Goal: Task Accomplishment & Management: Use online tool/utility

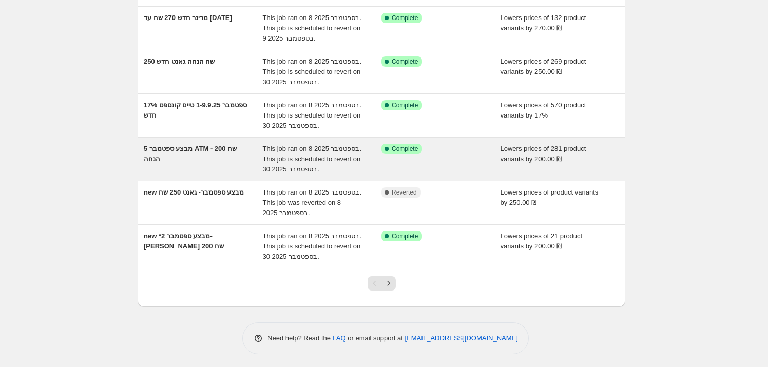
scroll to position [263, 0]
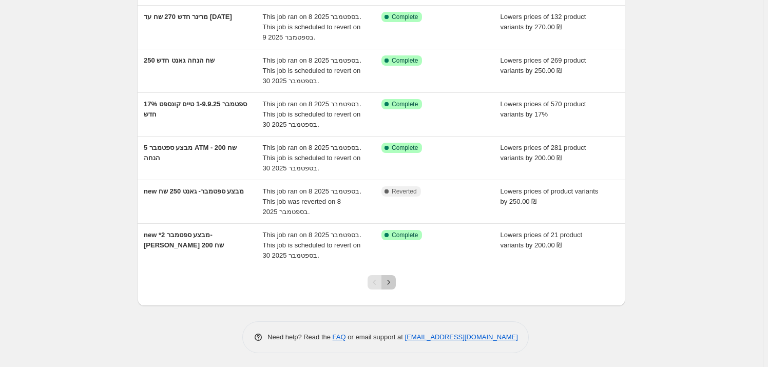
click at [391, 280] on icon "Next" at bounding box center [389, 282] width 10 height 10
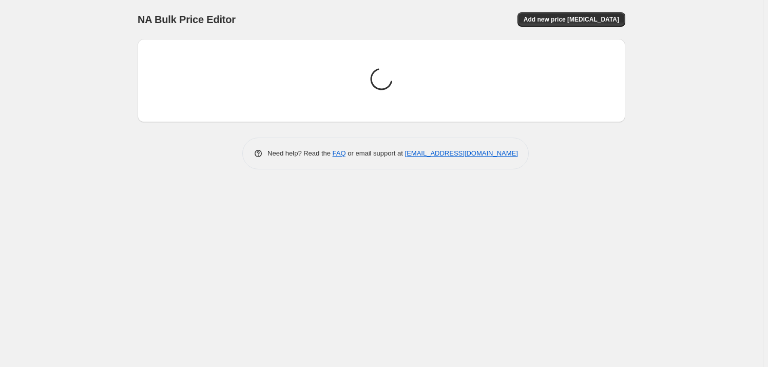
scroll to position [0, 0]
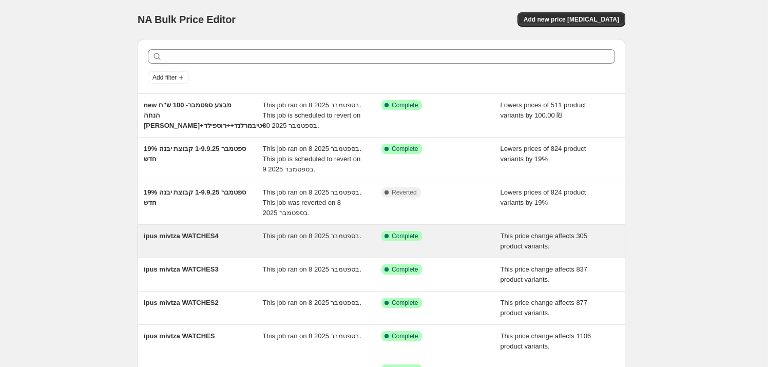
click at [168, 237] on span "ipus mivtza WATCHES4" at bounding box center [181, 236] width 75 height 8
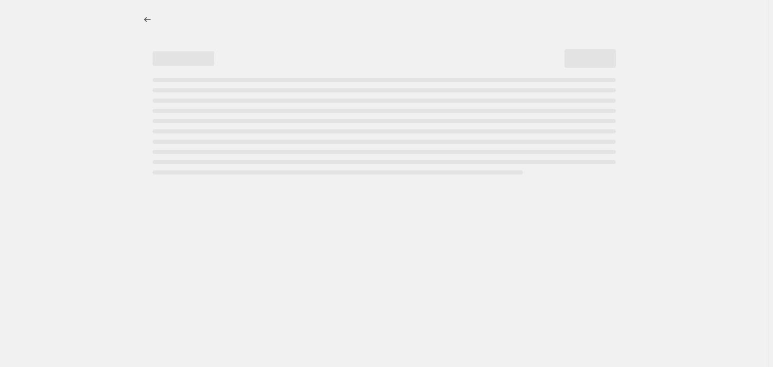
select select "ecap"
select select "remove"
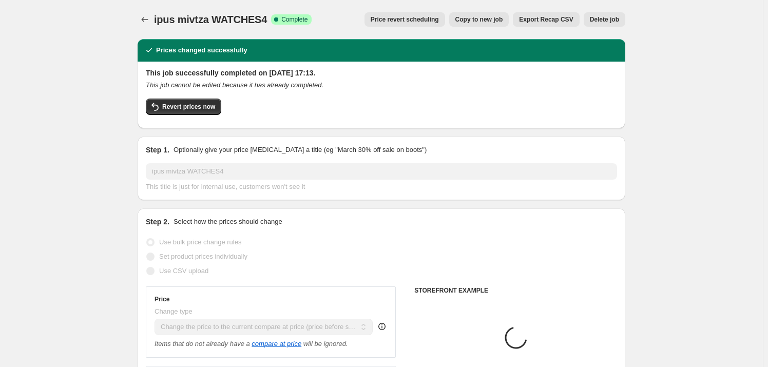
select select "vendor"
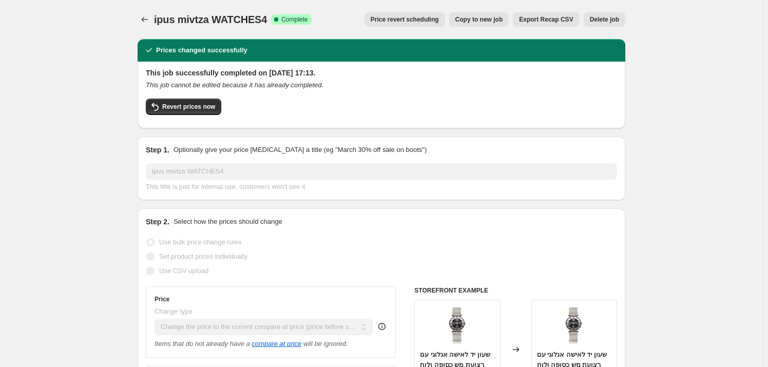
click at [494, 17] on span "Copy to new job" at bounding box center [480, 19] width 48 height 8
select select "ecap"
select select "remove"
select select "vendor"
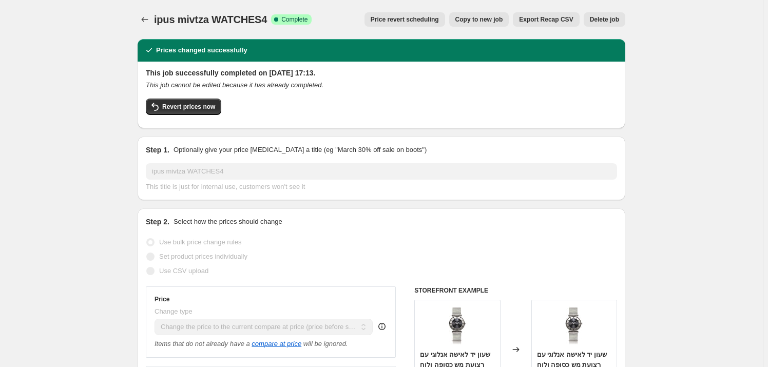
select select "vendor"
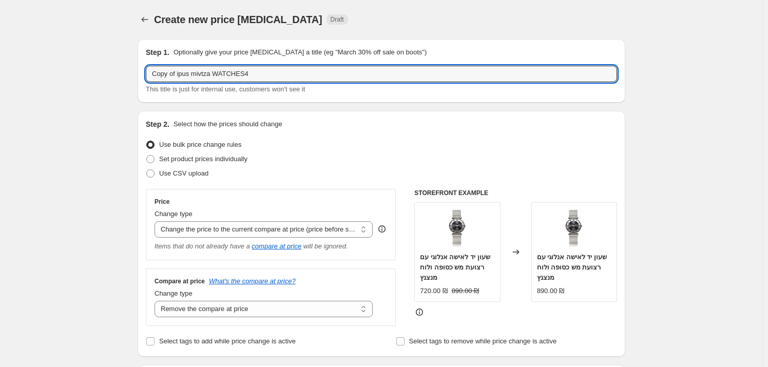
drag, startPoint x: 267, startPoint y: 72, endPoint x: 74, endPoint y: 66, distance: 192.7
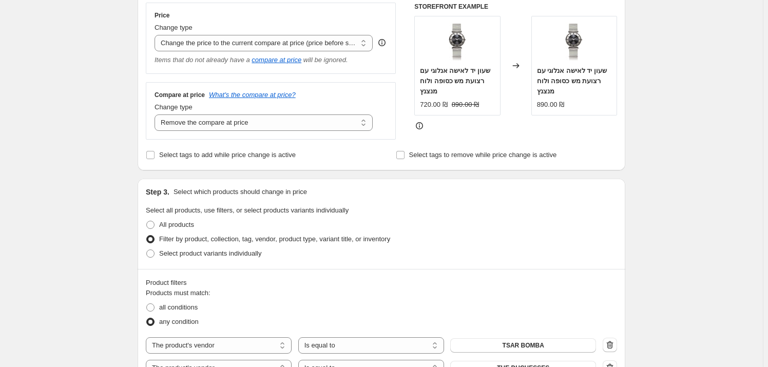
scroll to position [373, 0]
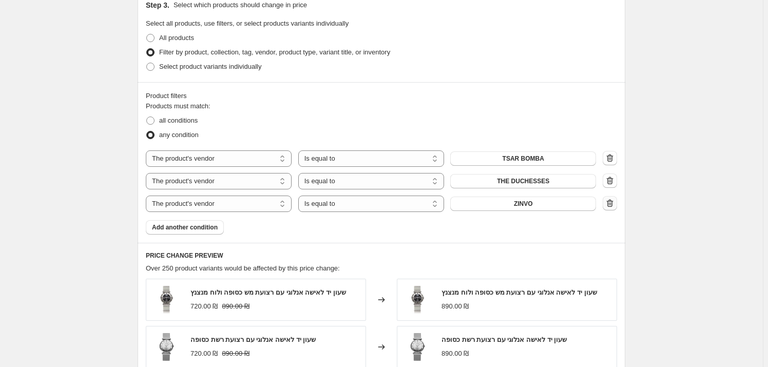
type input "איפוס [PERSON_NAME]"
click at [606, 201] on button "button" at bounding box center [610, 203] width 14 height 14
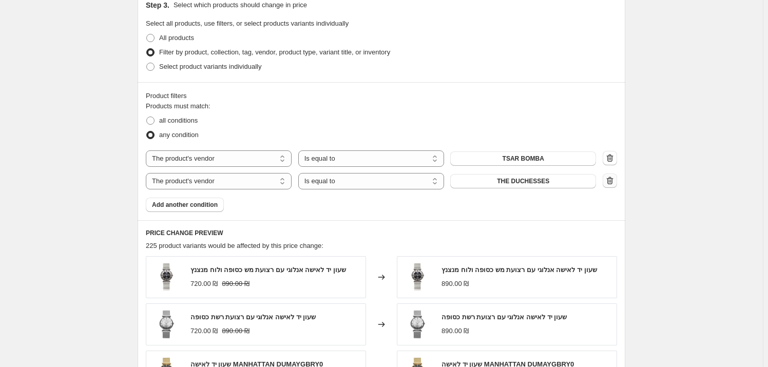
click at [613, 183] on icon "button" at bounding box center [610, 181] width 10 height 10
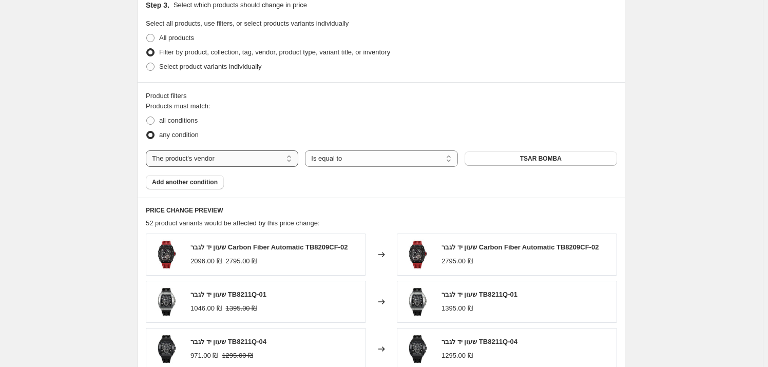
click at [286, 162] on select "The product The product's collection The product's tag The product's vendor The…" at bounding box center [222, 159] width 153 height 16
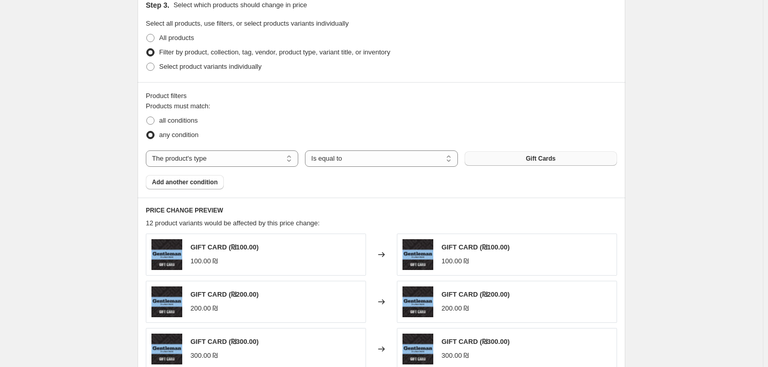
click at [533, 153] on button "Gift Cards" at bounding box center [541, 159] width 153 height 14
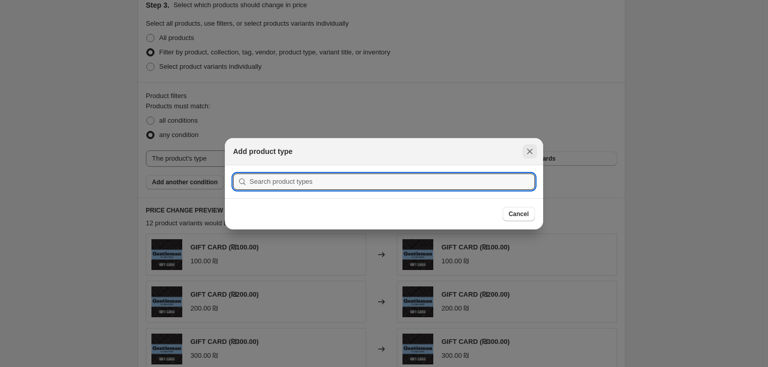
click at [531, 153] on icon "Close" at bounding box center [531, 151] width 6 height 6
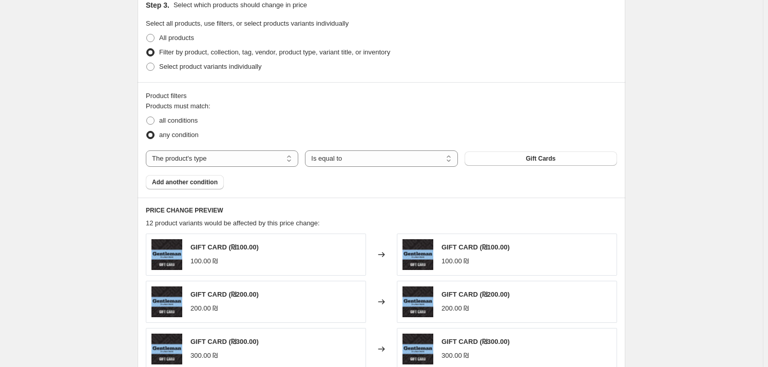
click at [213, 145] on div "Products must match: all conditions any condition The product The product's col…" at bounding box center [382, 145] width 472 height 88
click at [219, 158] on select "The product The product's collection The product's tag The product's vendor The…" at bounding box center [222, 159] width 153 height 16
select select "tag"
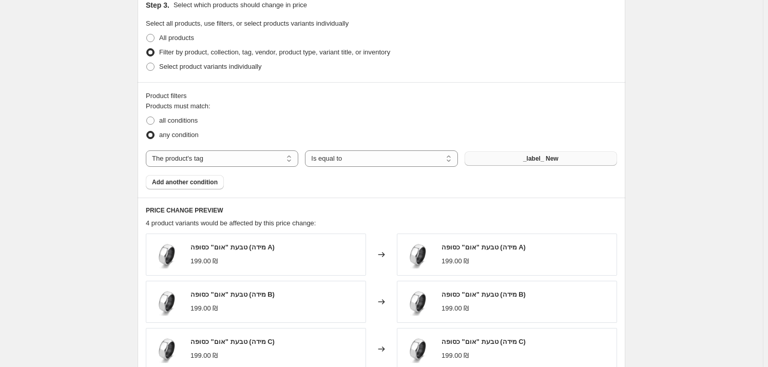
click at [530, 155] on span "_label_ New" at bounding box center [540, 159] width 35 height 8
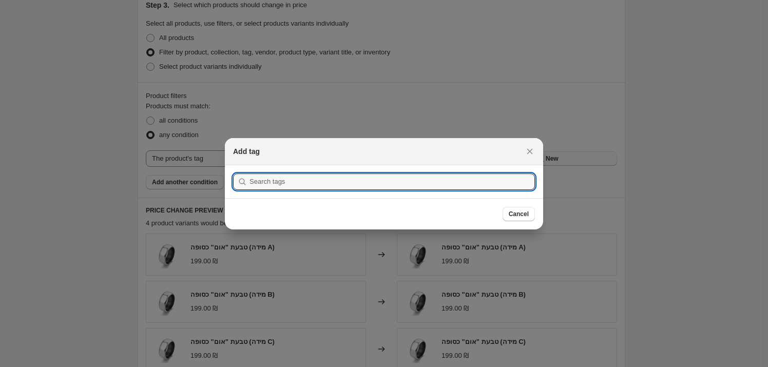
scroll to position [0, 0]
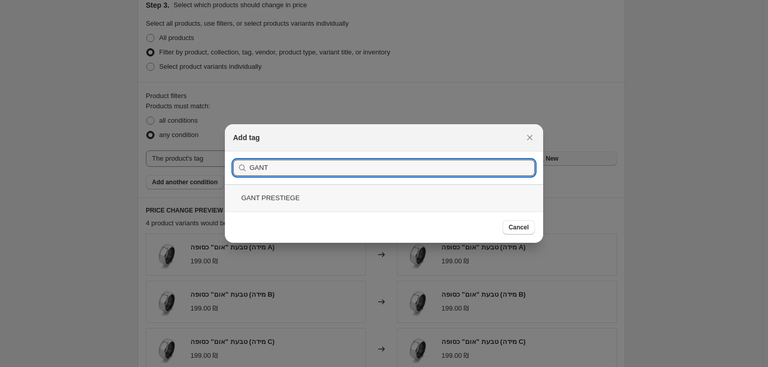
type input "GANT"
click at [379, 198] on div "GANT PRESTIEGE" at bounding box center [384, 197] width 318 height 27
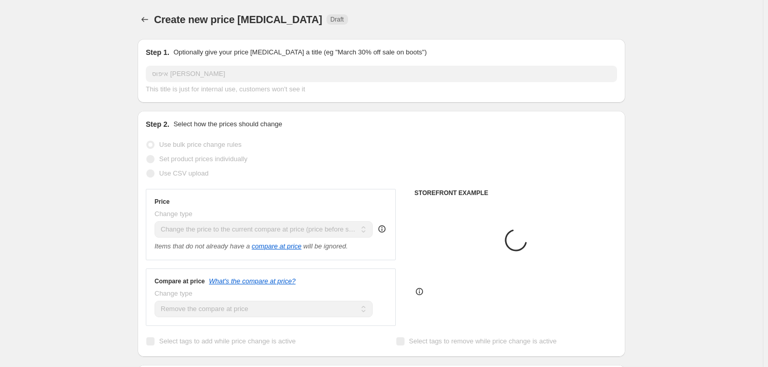
scroll to position [373, 0]
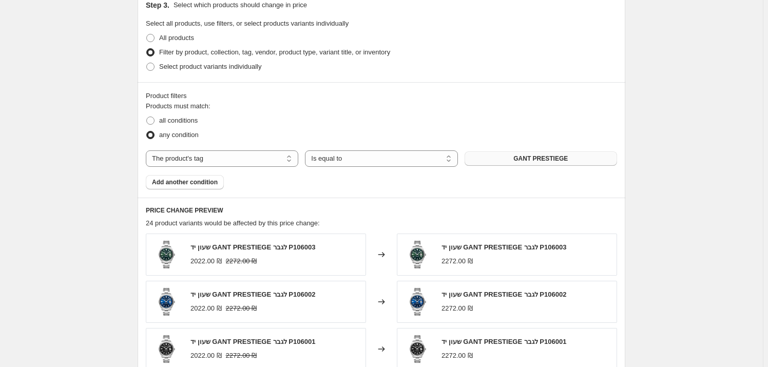
click at [709, 163] on div "Create new price [MEDICAL_DATA]. This page is ready Create new price [MEDICAL_D…" at bounding box center [381, 141] width 763 height 1028
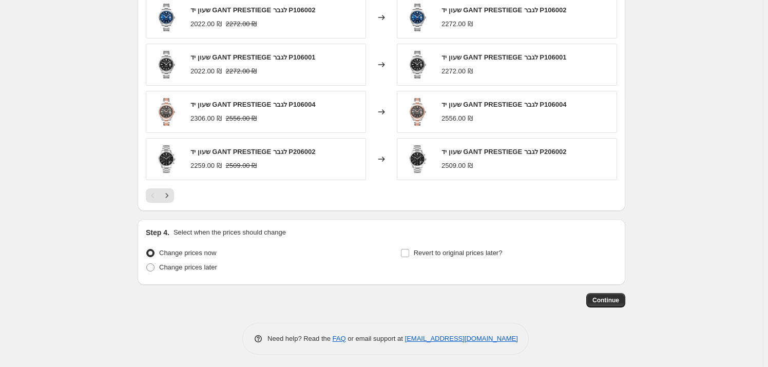
scroll to position [660, 0]
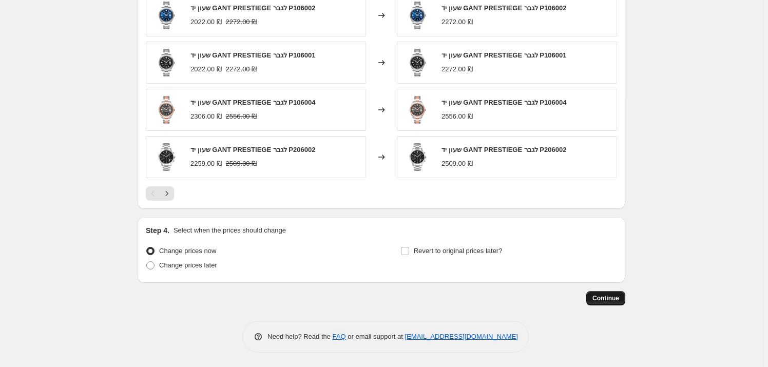
click at [614, 301] on span "Continue" at bounding box center [606, 298] width 27 height 8
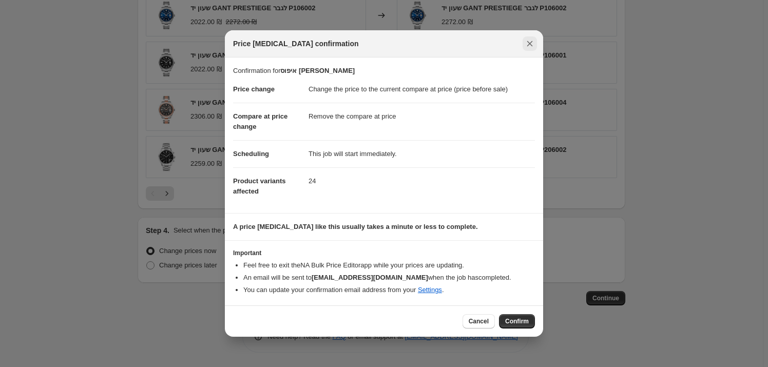
click at [527, 36] on div "Price [MEDICAL_DATA] confirmation" at bounding box center [384, 43] width 318 height 27
click at [530, 43] on icon "Close" at bounding box center [530, 44] width 10 height 10
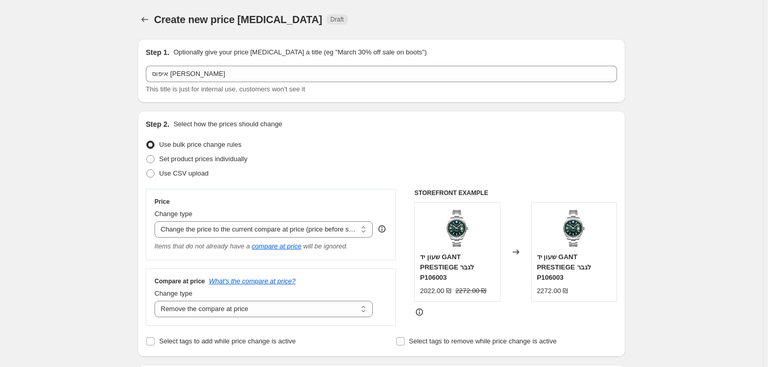
scroll to position [660, 0]
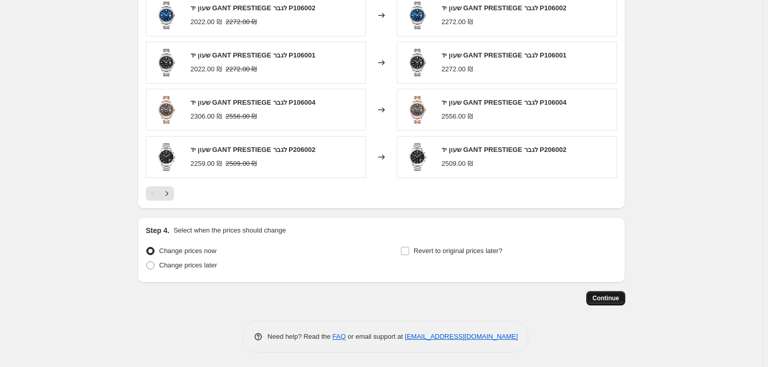
click at [597, 291] on button "Continue" at bounding box center [606, 298] width 39 height 14
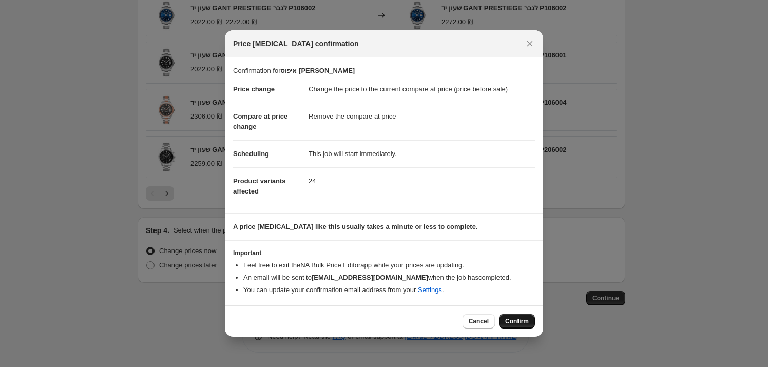
click at [524, 314] on button "Confirm" at bounding box center [517, 321] width 36 height 14
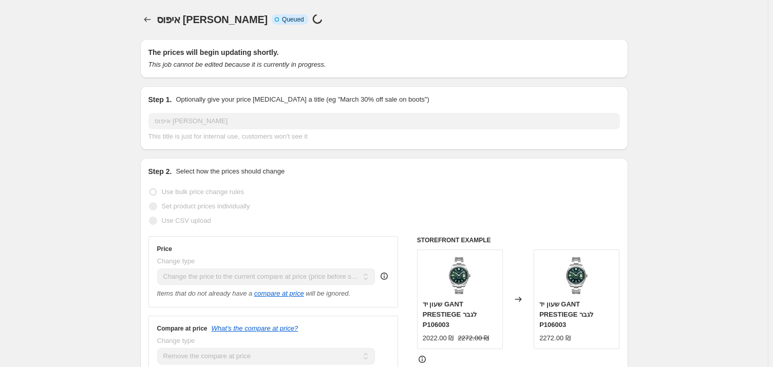
select select "ecap"
select select "remove"
select select "tag"
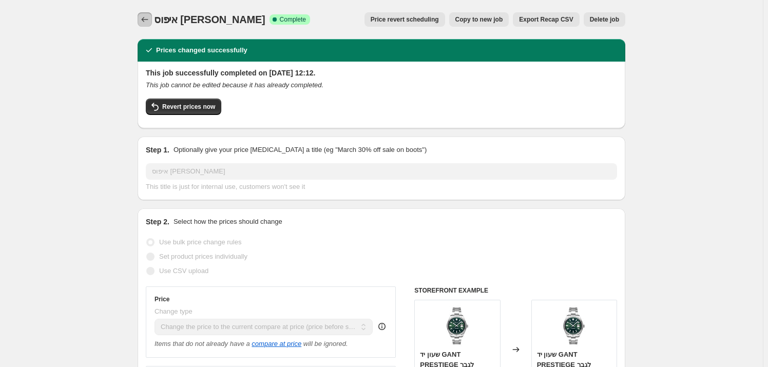
click at [145, 24] on icon "Price change jobs" at bounding box center [145, 19] width 10 height 10
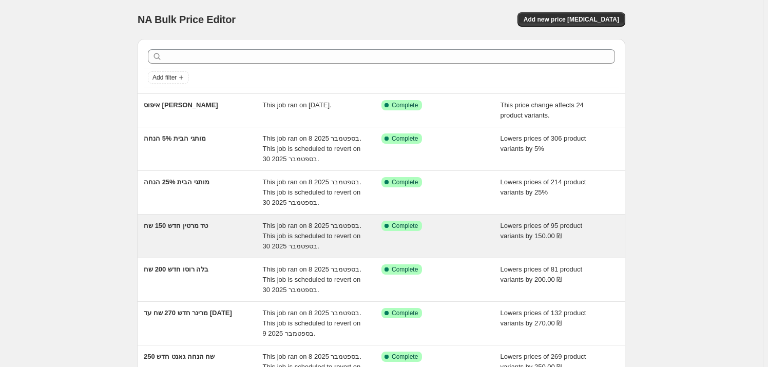
scroll to position [46, 0]
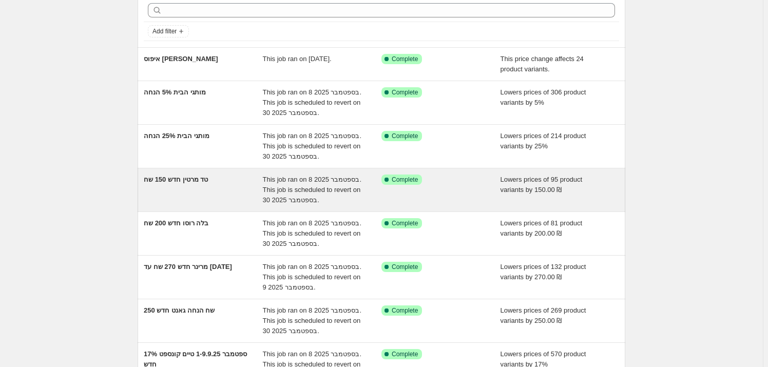
click at [188, 186] on div "טד מרטין חדש 150 שח" at bounding box center [203, 190] width 119 height 31
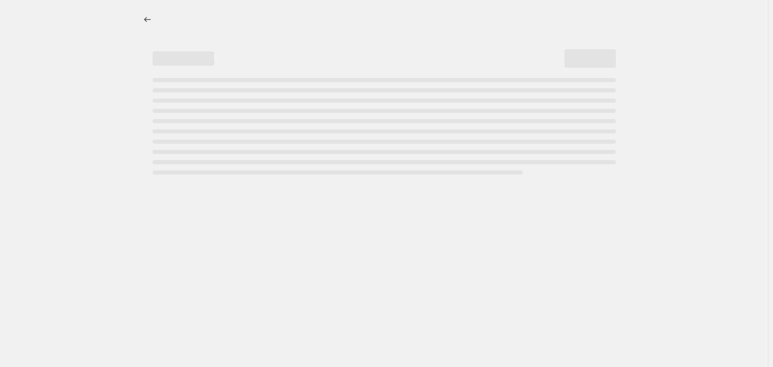
select select "by"
select select "vendor"
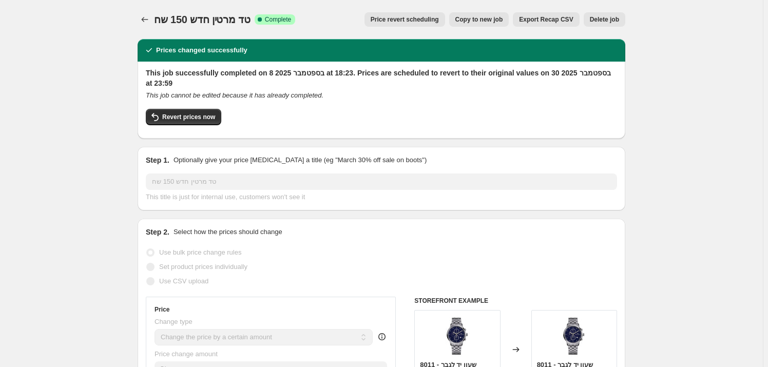
click at [490, 16] on span "Copy to new job" at bounding box center [480, 19] width 48 height 8
select select "by"
select select "vendor"
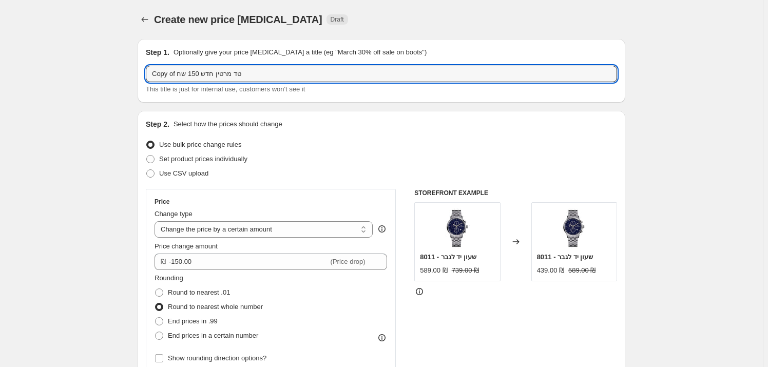
drag, startPoint x: 257, startPoint y: 76, endPoint x: 57, endPoint y: 81, distance: 200.4
type input "d"
paste input "GANT PRESTIGE 350 ₪"
type input "GANT PRESTIGE 350 ₪ הנחה ספטמבר"
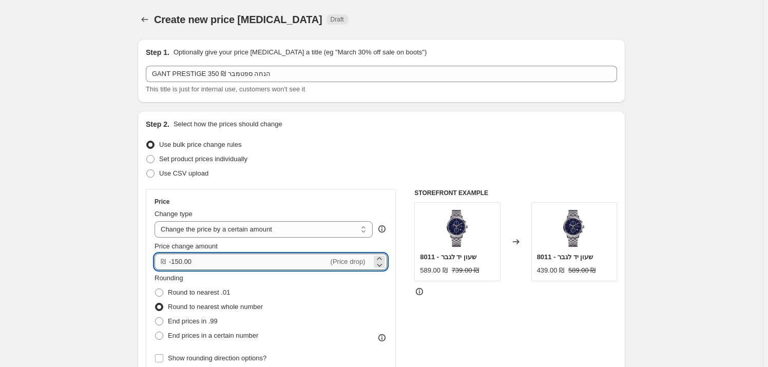
click at [175, 261] on input "-150.00" at bounding box center [249, 262] width 160 height 16
type input "-350.00"
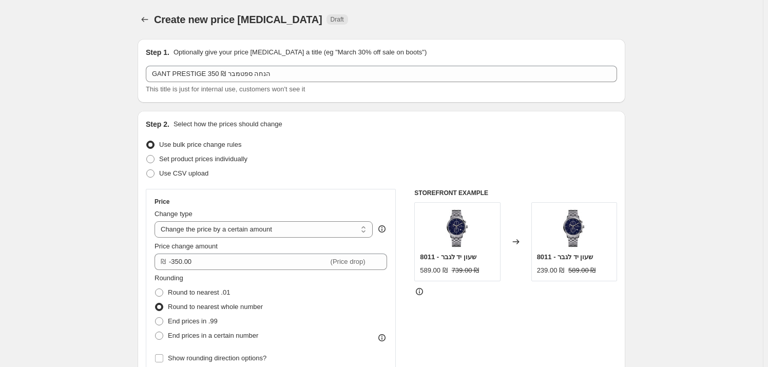
drag, startPoint x: 55, startPoint y: 313, endPoint x: 76, endPoint y: 318, distance: 21.3
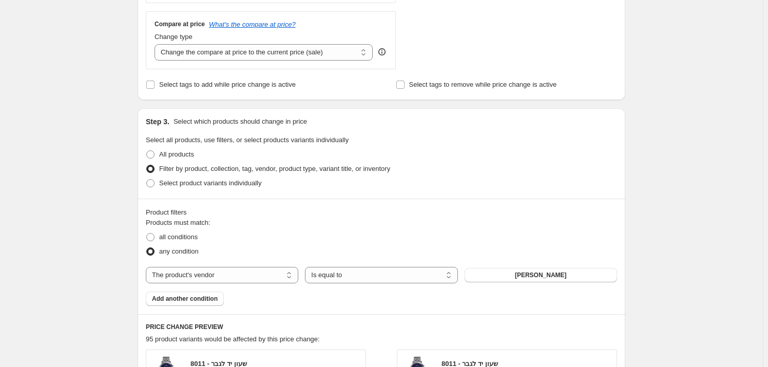
scroll to position [420, 0]
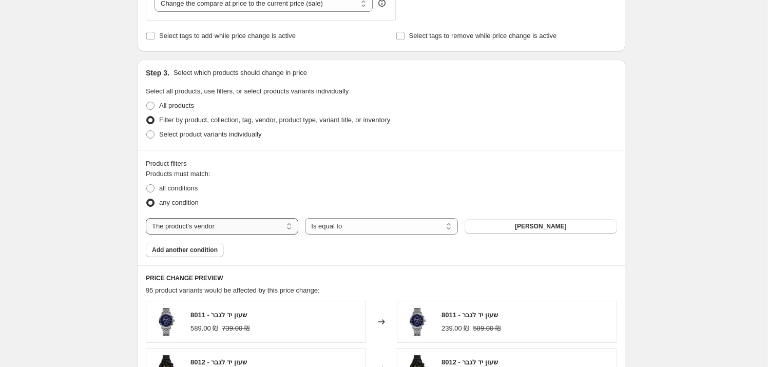
click at [283, 223] on select "The product The product's collection The product's tag The product's vendor The…" at bounding box center [222, 226] width 153 height 16
select select "tag"
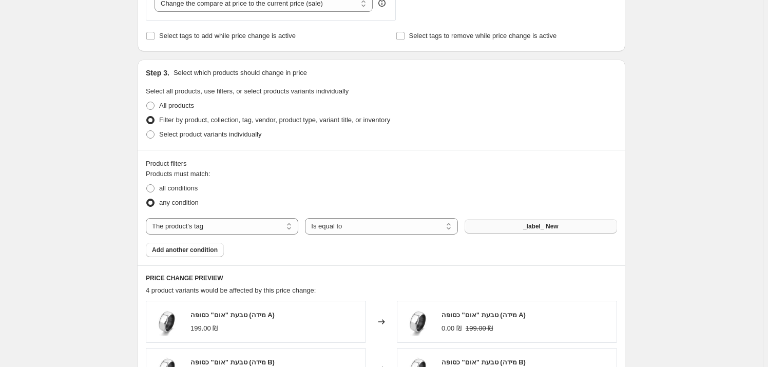
click at [538, 219] on button "_label_ New" at bounding box center [541, 226] width 153 height 14
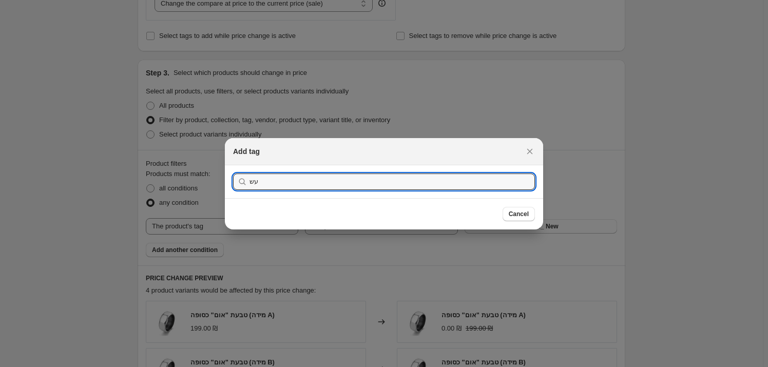
type input "ע"
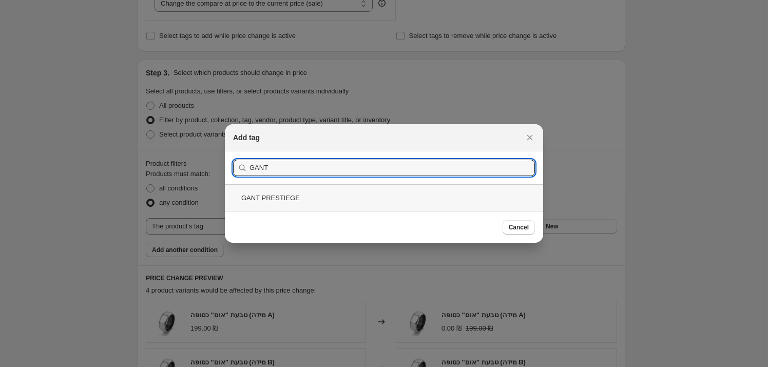
type input "GANT"
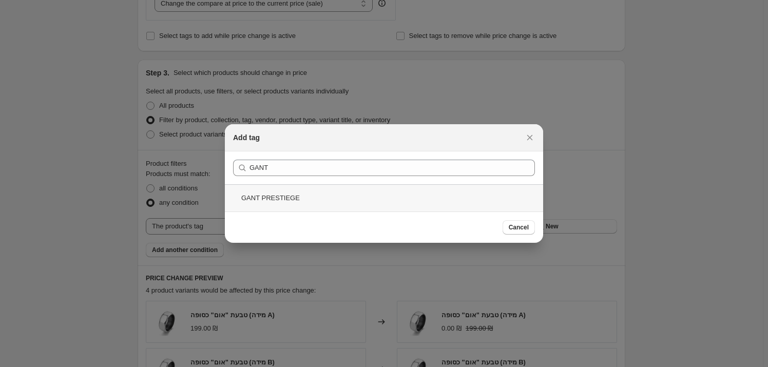
click at [266, 199] on div "GANT PRESTIEGE" at bounding box center [384, 197] width 318 height 27
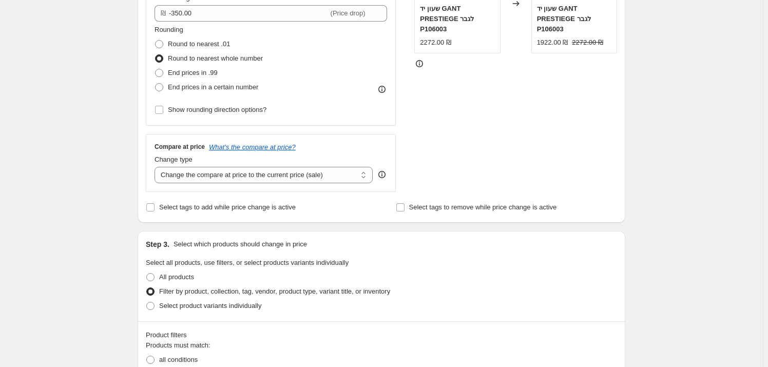
scroll to position [233, 0]
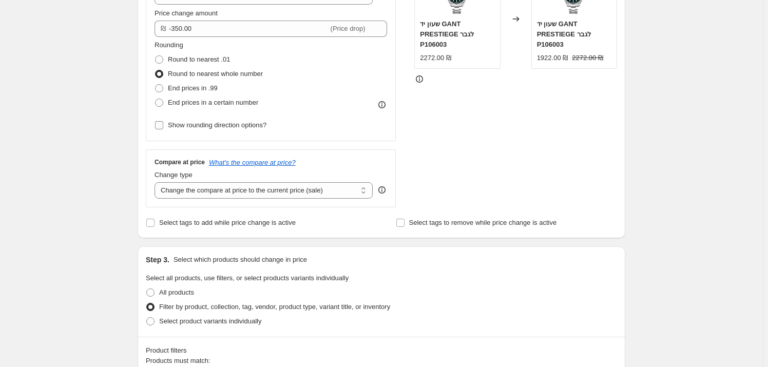
click at [237, 125] on span "Show rounding direction options?" at bounding box center [217, 125] width 99 height 8
click at [163, 125] on input "Show rounding direction options?" at bounding box center [159, 125] width 8 height 8
checkbox input "true"
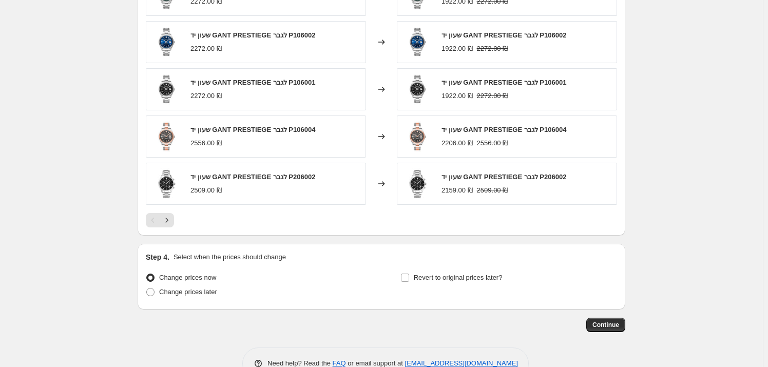
scroll to position [838, 0]
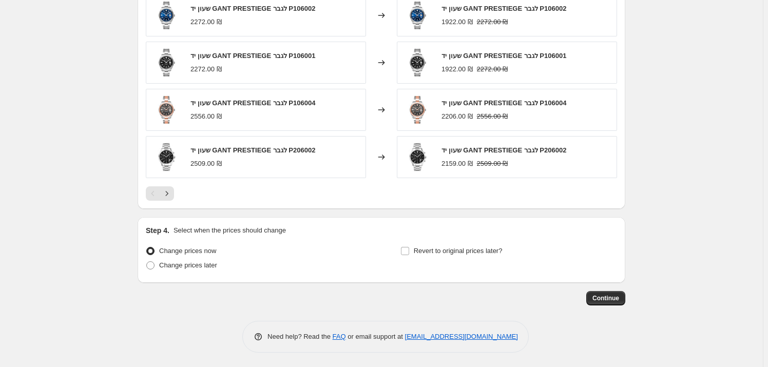
click at [413, 238] on div "Step 4. Select when the prices should change Change prices now Change prices la…" at bounding box center [382, 250] width 472 height 49
click at [414, 246] on label "Revert to original prices later?" at bounding box center [452, 251] width 102 height 14
click at [409, 247] on input "Revert to original prices later?" at bounding box center [405, 251] width 8 height 8
checkbox input "true"
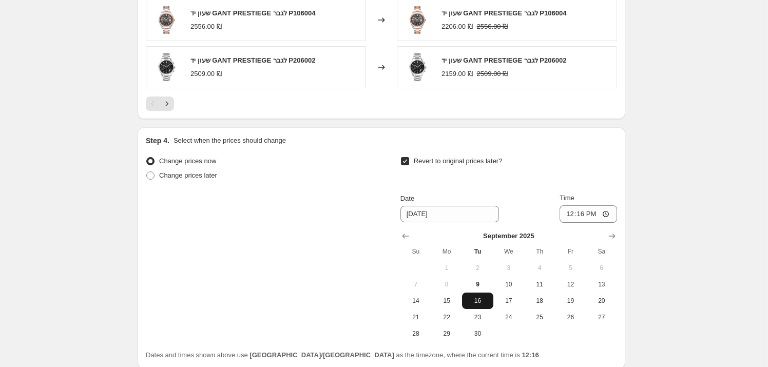
scroll to position [978, 0]
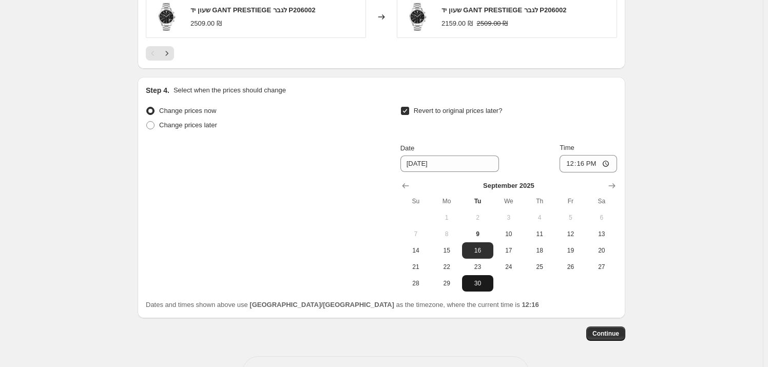
click at [478, 280] on span "30" at bounding box center [477, 283] width 23 height 8
type input "[DATE]"
click at [601, 162] on input "12:16" at bounding box center [589, 163] width 58 height 17
type input "23:59"
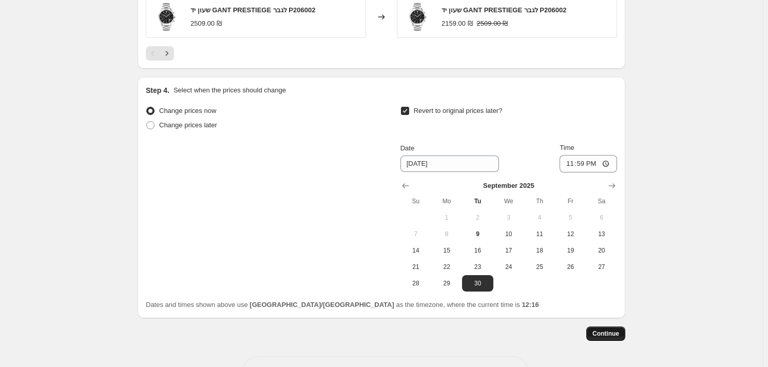
click at [614, 327] on button "Continue" at bounding box center [606, 334] width 39 height 14
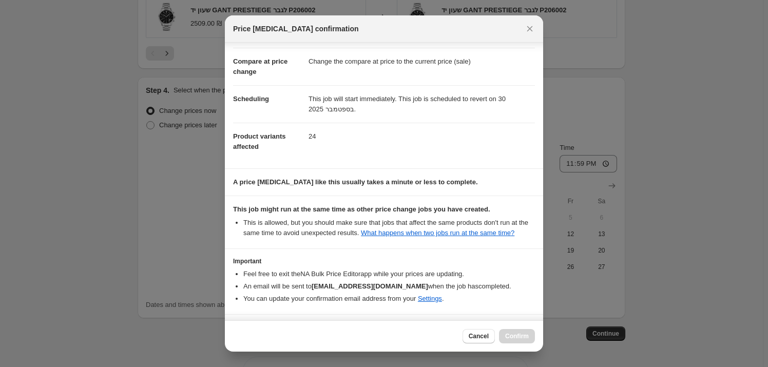
scroll to position [74, 0]
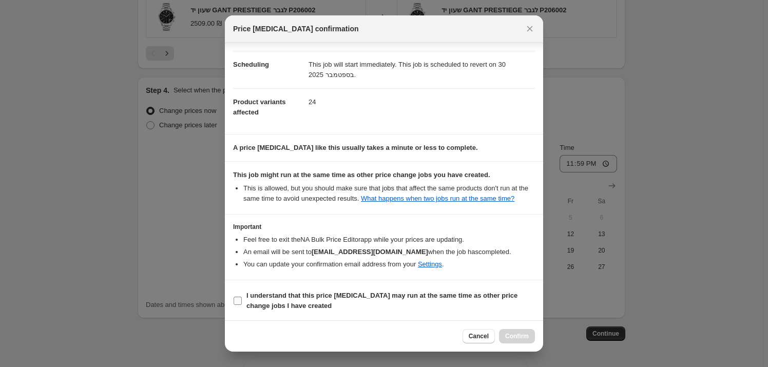
click at [373, 305] on span "I understand that this price [MEDICAL_DATA] may run at the same time as other p…" at bounding box center [391, 301] width 289 height 21
click at [242, 305] on input "I understand that this price [MEDICAL_DATA] may run at the same time as other p…" at bounding box center [238, 301] width 8 height 8
checkbox input "true"
click at [515, 342] on button "Confirm" at bounding box center [517, 336] width 36 height 14
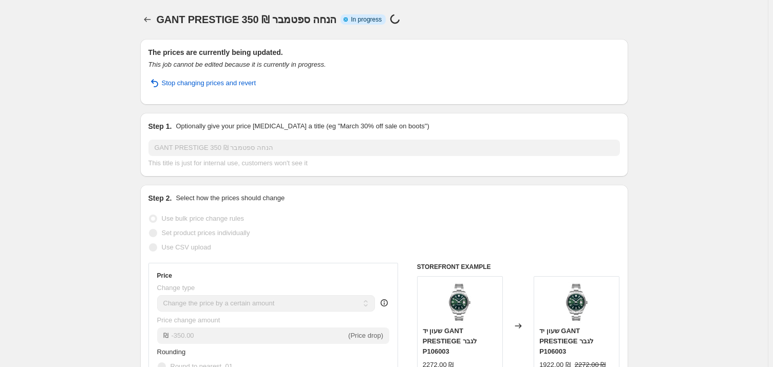
select select "by"
select select "tag"
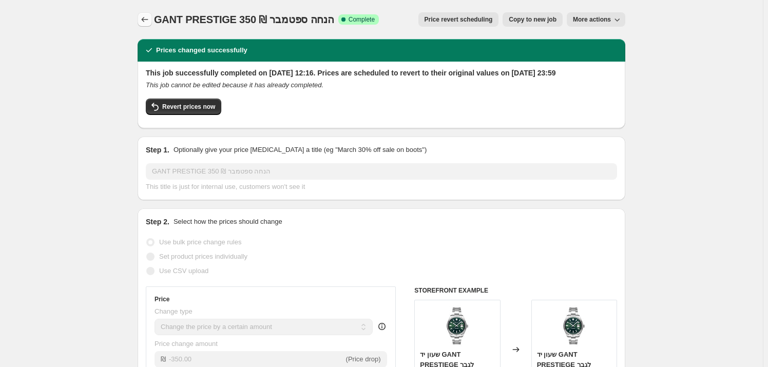
click at [150, 16] on icon "Price change jobs" at bounding box center [145, 19] width 10 height 10
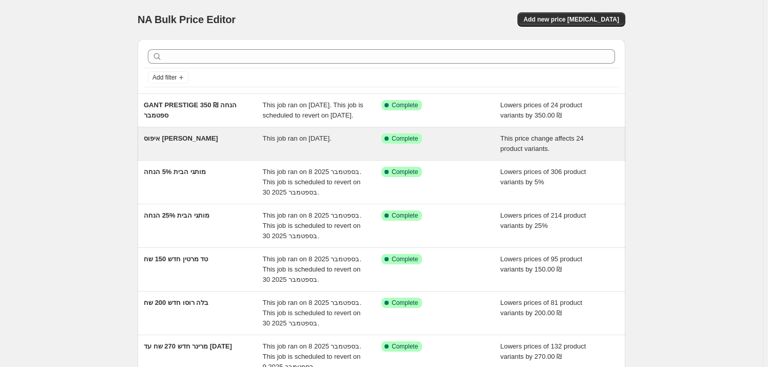
click at [209, 154] on div "איפוס [PERSON_NAME]" at bounding box center [203, 144] width 119 height 21
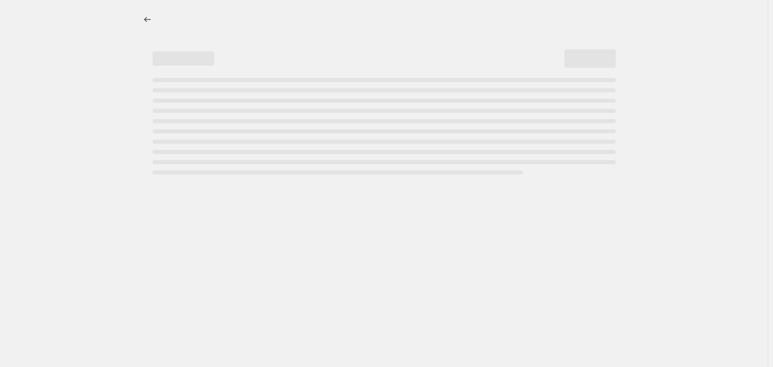
select select "ecap"
select select "remove"
select select "tag"
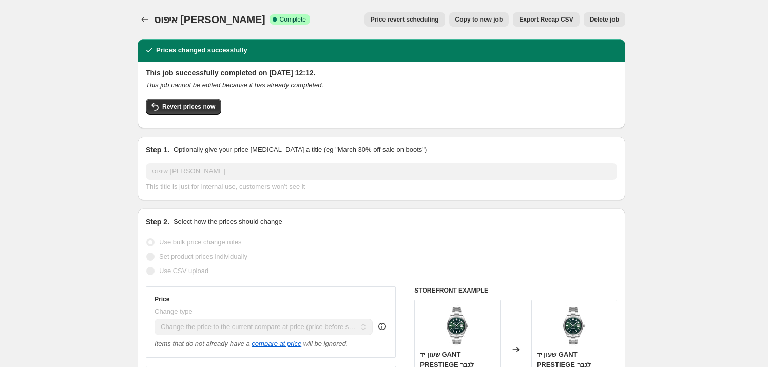
click at [497, 18] on span "Copy to new job" at bounding box center [480, 19] width 48 height 8
select select "ecap"
select select "remove"
select select "tag"
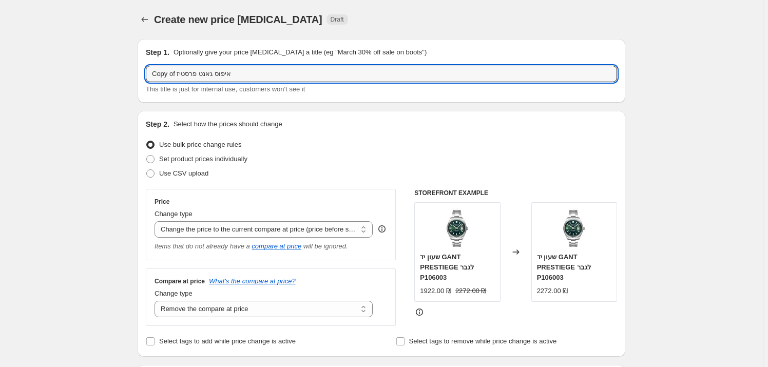
drag, startPoint x: 215, startPoint y: 76, endPoint x: 138, endPoint y: 72, distance: 77.1
click at [162, 67] on input "Copy of איפוס גאנט פרסטיז" at bounding box center [382, 74] width 472 height 16
click at [159, 76] on input "of איפוס [PERSON_NAME]" at bounding box center [382, 74] width 472 height 16
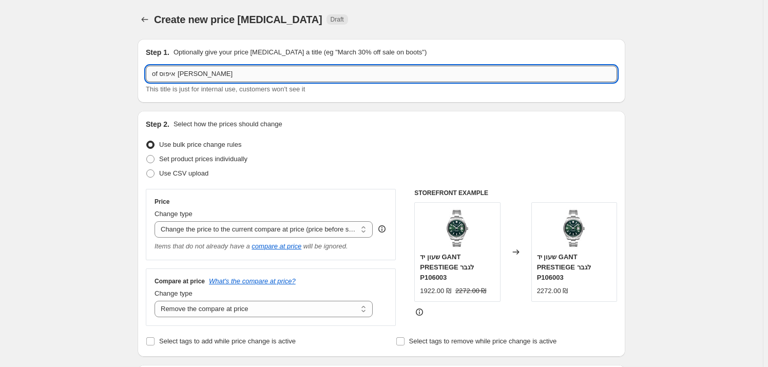
click at [159, 76] on input "of איפוס [PERSON_NAME]" at bounding box center [382, 74] width 472 height 16
click at [161, 75] on input "איפוס [PERSON_NAME]" at bounding box center [382, 74] width 472 height 16
click at [166, 73] on input "איפוס גאנט" at bounding box center [382, 74] width 472 height 16
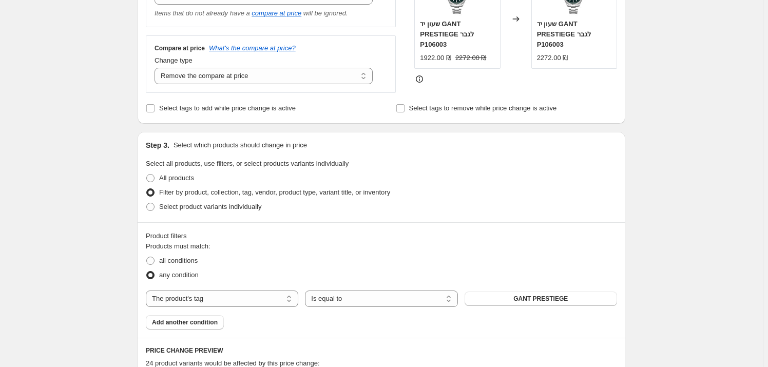
scroll to position [373, 0]
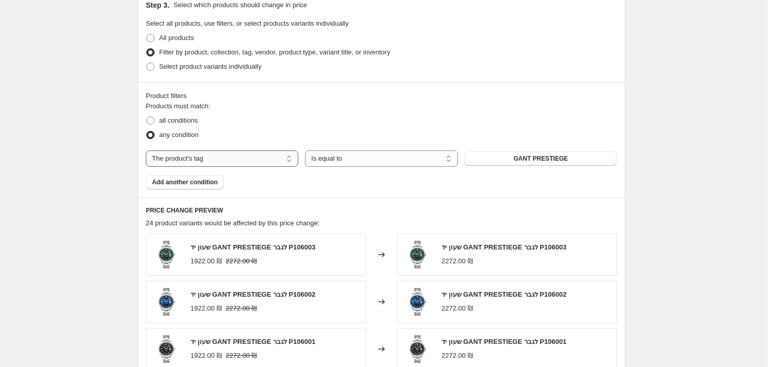
type input "איפוס גוסיפ"
click at [258, 152] on select "The product The product's collection The product's tag The product's vendor The…" at bounding box center [222, 159] width 153 height 16
select select "vendor"
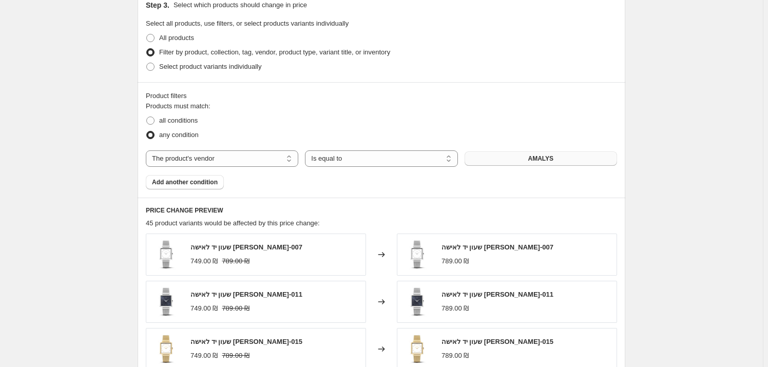
click at [522, 160] on button "AMALYS" at bounding box center [541, 159] width 153 height 14
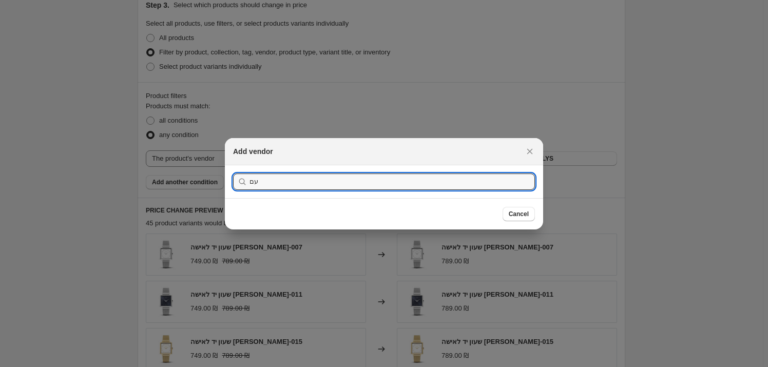
type input "ע"
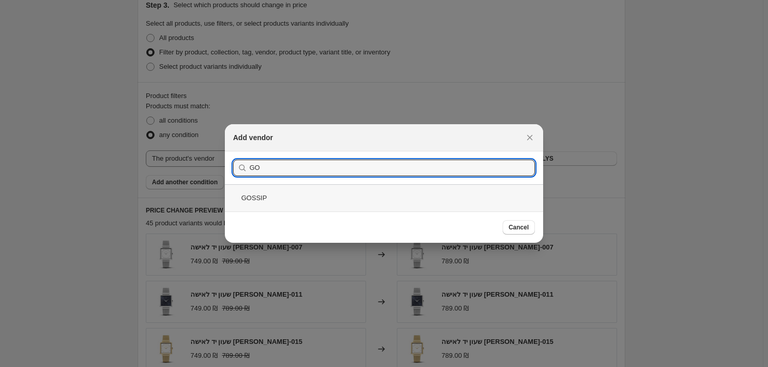
type input "GO"
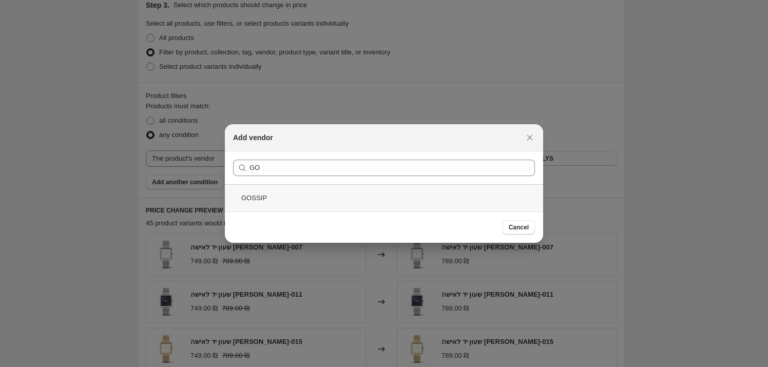
click at [333, 195] on div "GOSSIP" at bounding box center [384, 197] width 318 height 27
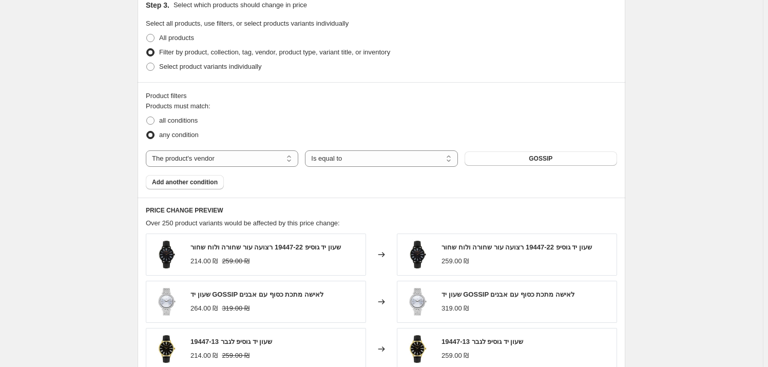
click at [717, 168] on div "Create new price [MEDICAL_DATA]. This page is ready Create new price [MEDICAL_D…" at bounding box center [381, 141] width 763 height 1028
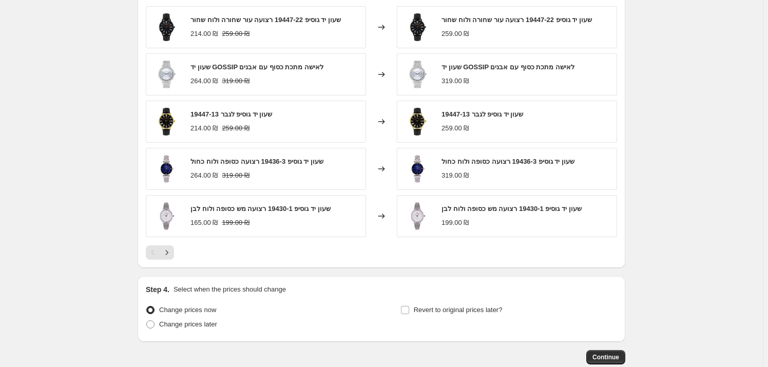
scroll to position [660, 0]
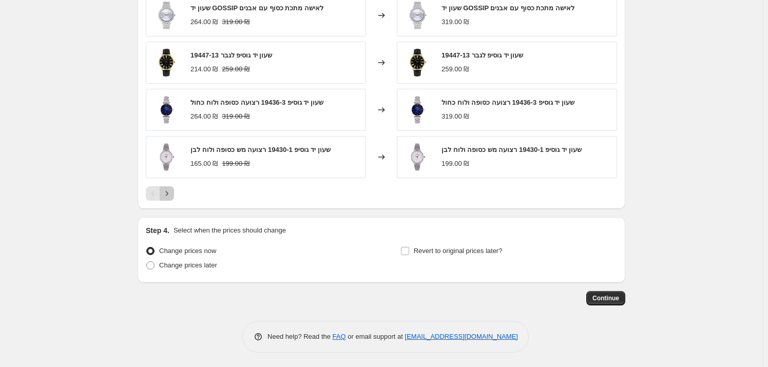
click at [174, 195] on button "Next" at bounding box center [167, 193] width 14 height 14
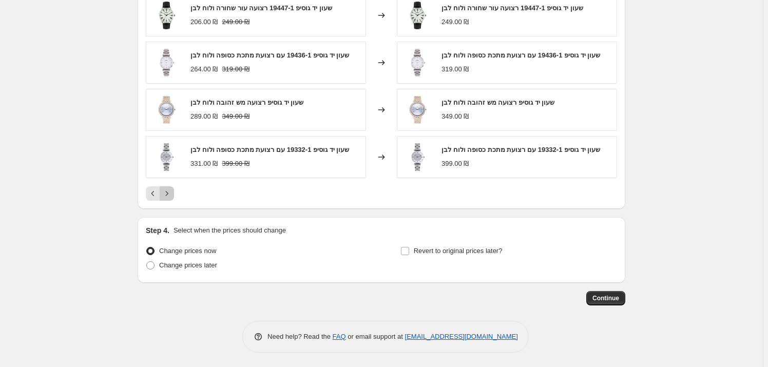
click at [172, 195] on icon "Next" at bounding box center [167, 194] width 10 height 10
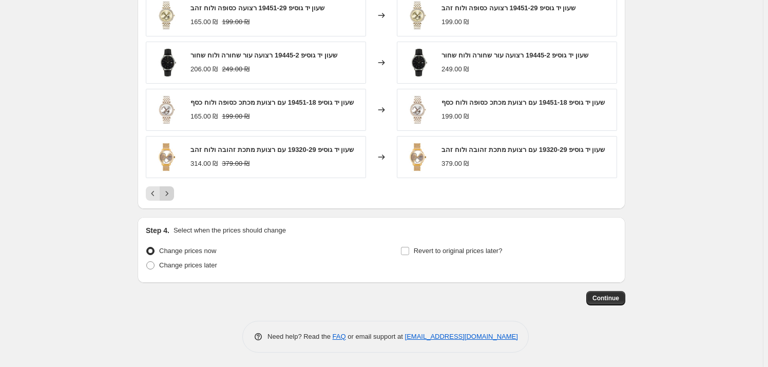
click at [172, 195] on icon "Next" at bounding box center [167, 194] width 10 height 10
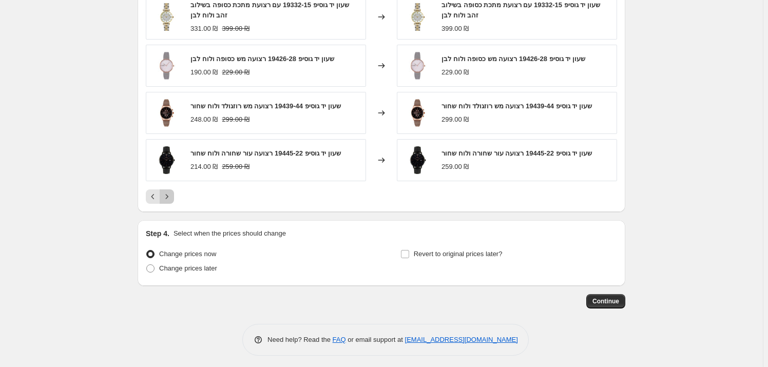
click at [172, 195] on icon "Next" at bounding box center [167, 197] width 10 height 10
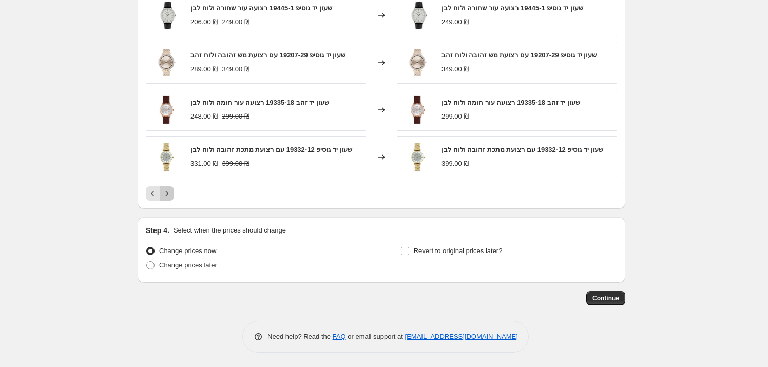
click at [174, 195] on button "Next" at bounding box center [167, 193] width 14 height 14
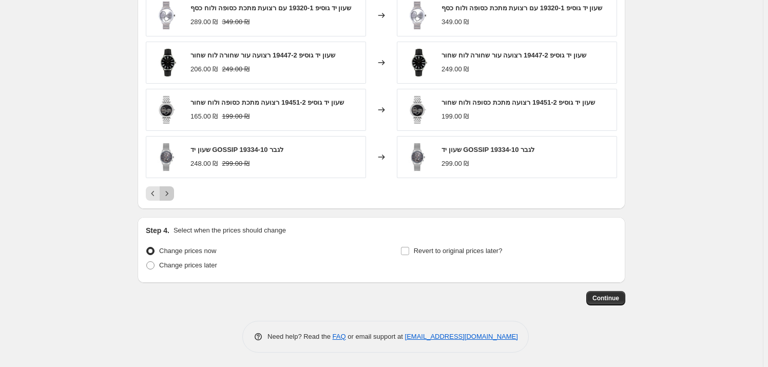
click at [174, 195] on button "Next" at bounding box center [167, 193] width 14 height 14
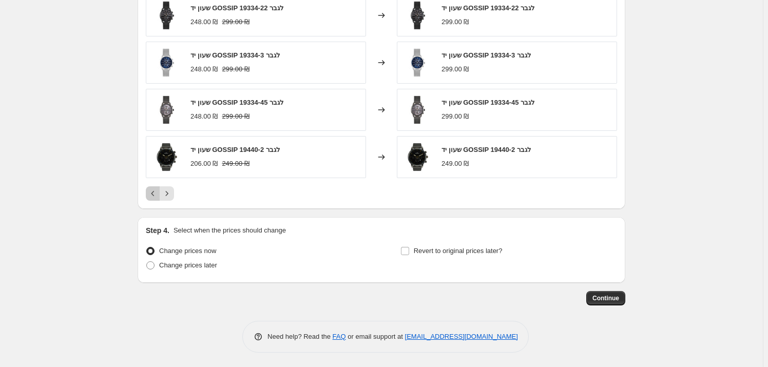
click at [153, 197] on icon "Previous" at bounding box center [153, 194] width 10 height 10
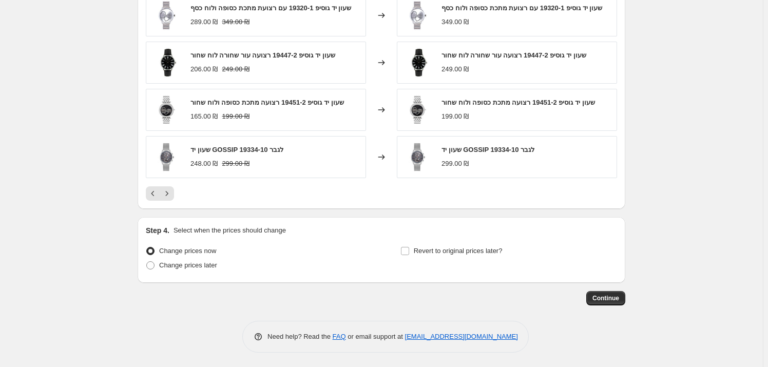
click at [180, 199] on div at bounding box center [382, 193] width 472 height 14
click at [162, 201] on button "Next" at bounding box center [167, 193] width 14 height 14
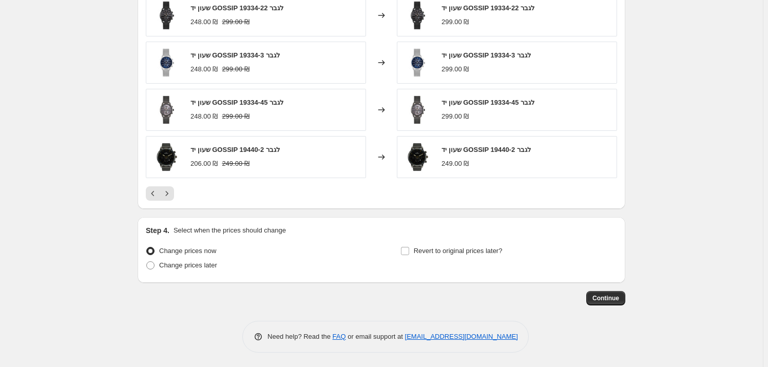
click at [170, 200] on div "PRICE CHANGE PREVIEW Over 250 product variants would be affected by this price …" at bounding box center [382, 59] width 488 height 297
click at [170, 199] on button "Next" at bounding box center [167, 193] width 14 height 14
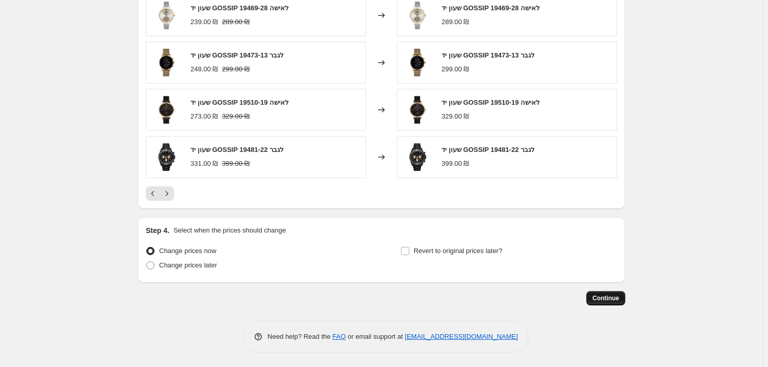
drag, startPoint x: 629, startPoint y: 292, endPoint x: 608, endPoint y: 297, distance: 22.2
click at [611, 297] on span "Continue" at bounding box center [606, 298] width 27 height 8
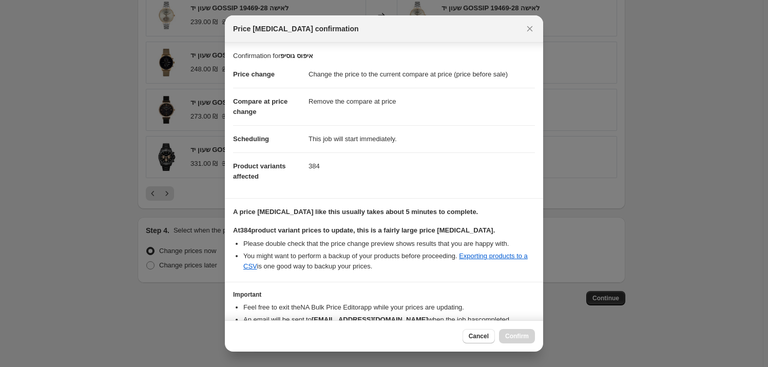
scroll to position [57, 0]
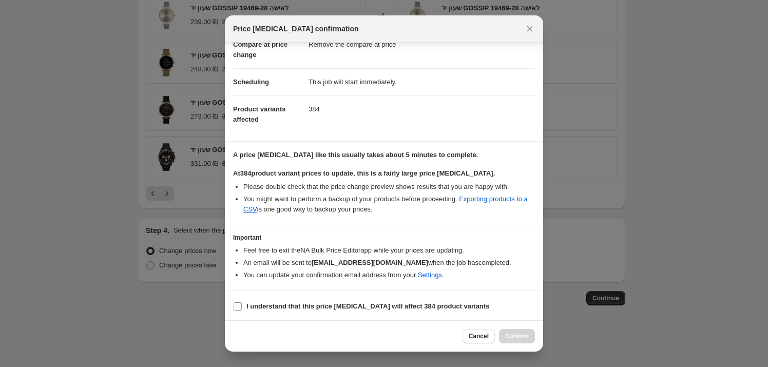
click at [309, 303] on b "I understand that this price [MEDICAL_DATA] will affect 384 product variants" at bounding box center [368, 307] width 243 height 8
click at [242, 303] on input "I understand that this price [MEDICAL_DATA] will affect 384 product variants" at bounding box center [238, 307] width 8 height 8
checkbox input "true"
click at [530, 339] on button "Confirm" at bounding box center [517, 336] width 36 height 14
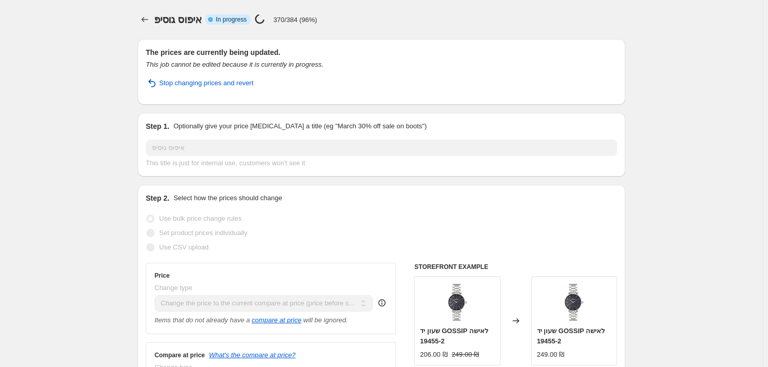
select select "ecap"
select select "remove"
select select "vendor"
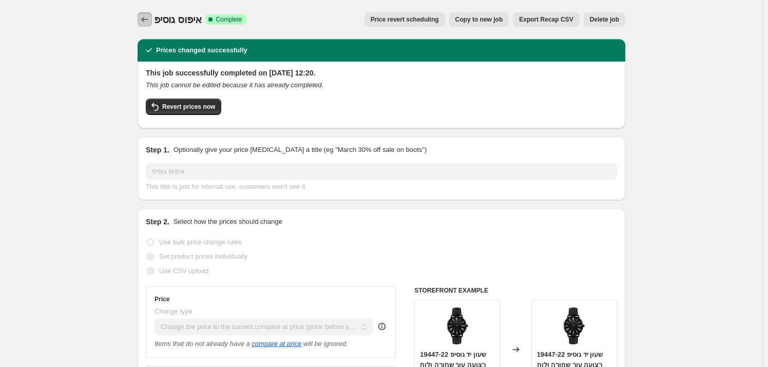
click at [149, 21] on icon "Price change jobs" at bounding box center [145, 19] width 10 height 10
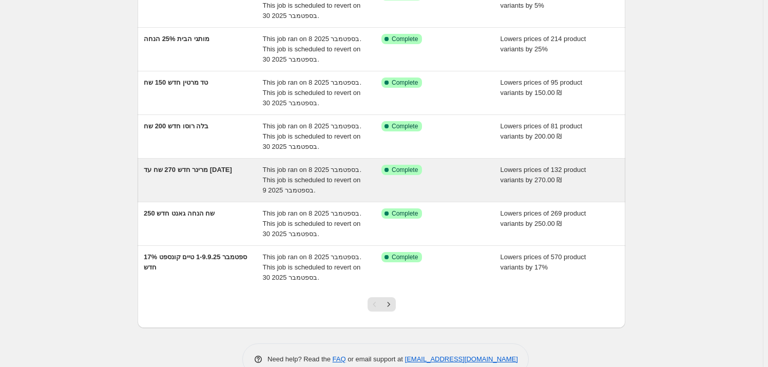
scroll to position [233, 0]
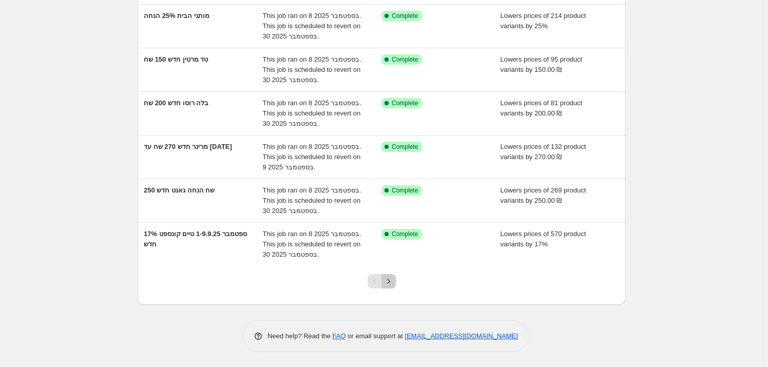
click at [386, 287] on icon "Next" at bounding box center [389, 281] width 10 height 10
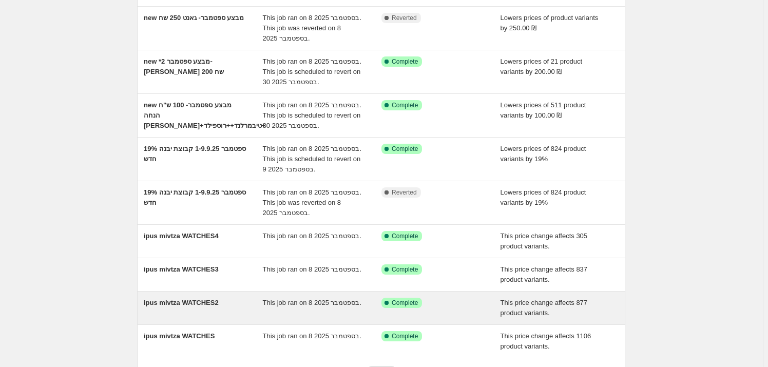
scroll to position [222, 0]
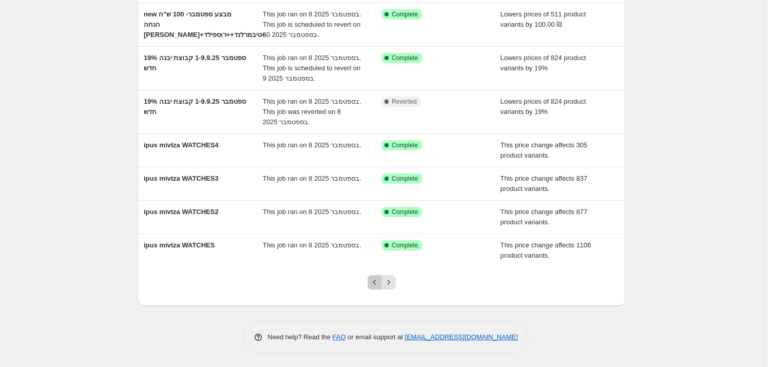
click at [380, 279] on icon "Previous" at bounding box center [375, 282] width 10 height 10
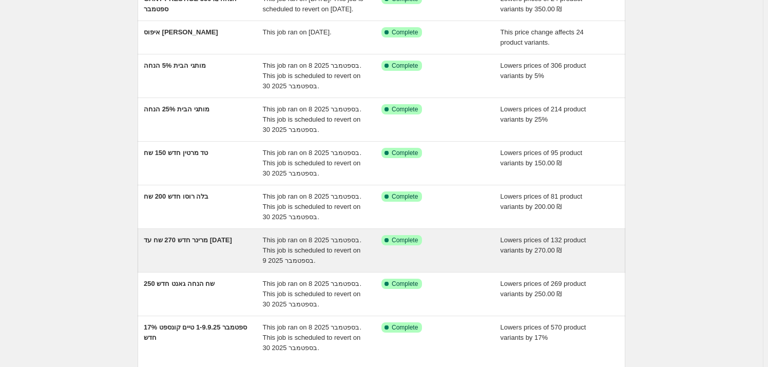
scroll to position [242, 0]
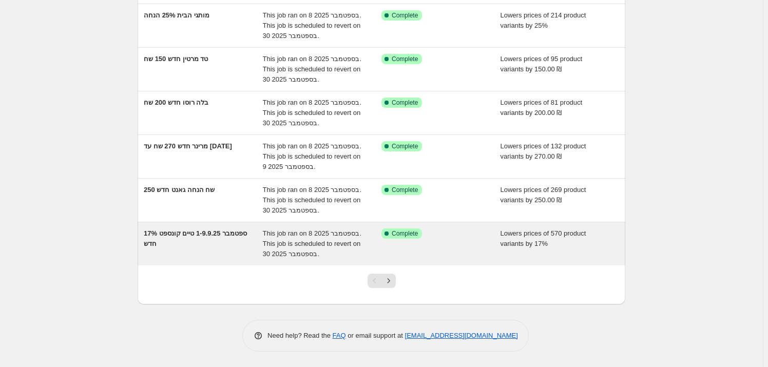
click at [192, 246] on div "ספטמבר 1-9.9.25 טיים קונספט 17% חדש" at bounding box center [203, 244] width 119 height 31
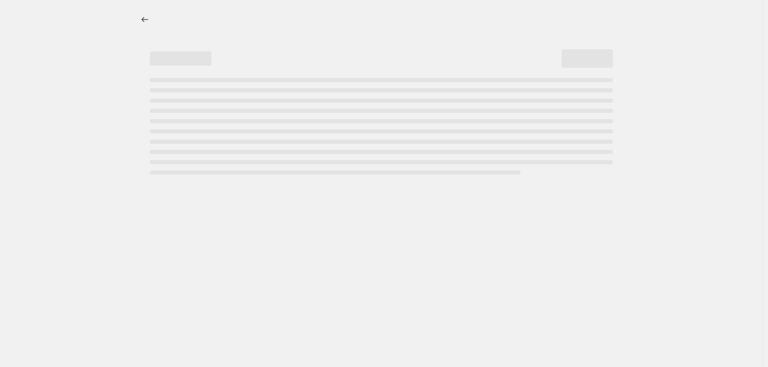
select select "percentage"
select select "vendor"
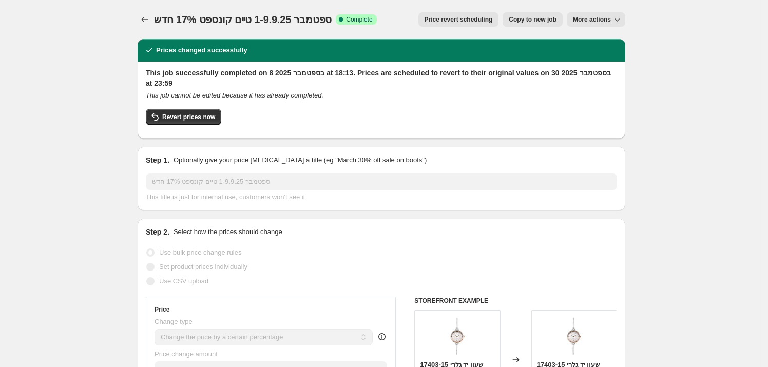
click at [545, 24] on button "Copy to new job" at bounding box center [533, 19] width 60 height 14
select select "percentage"
select select "vendor"
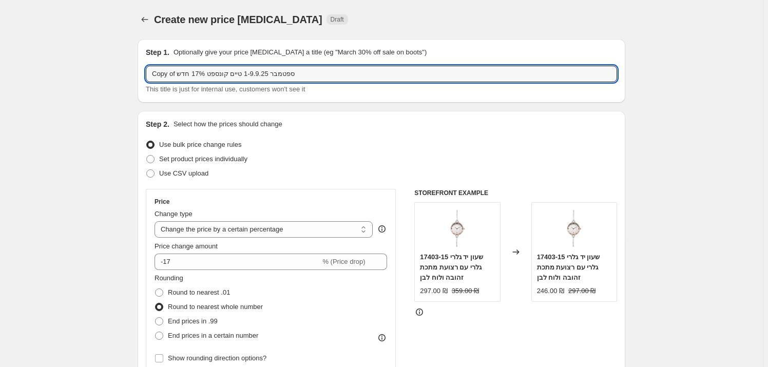
drag, startPoint x: 314, startPoint y: 72, endPoint x: 96, endPoint y: 74, distance: 218.3
type input "d"
type input "גוסיפ 17% הנחה מחדש ספטמבר"
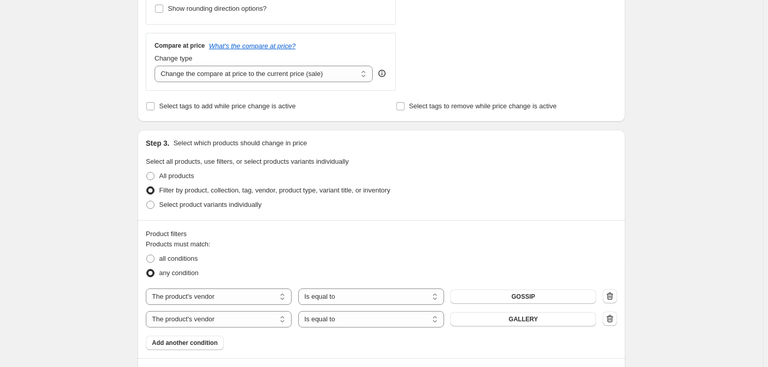
scroll to position [420, 0]
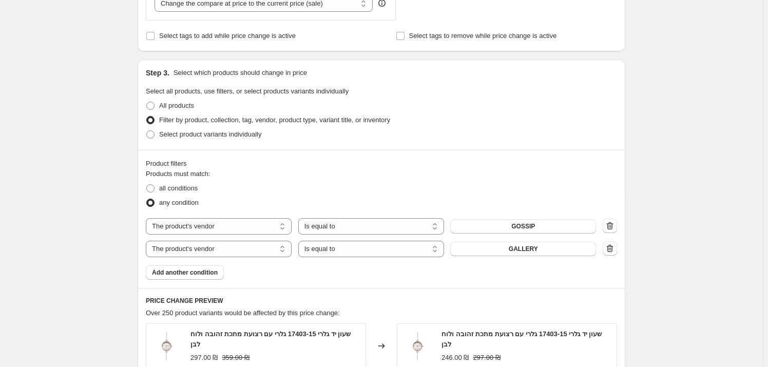
click at [617, 243] on button "button" at bounding box center [610, 248] width 14 height 14
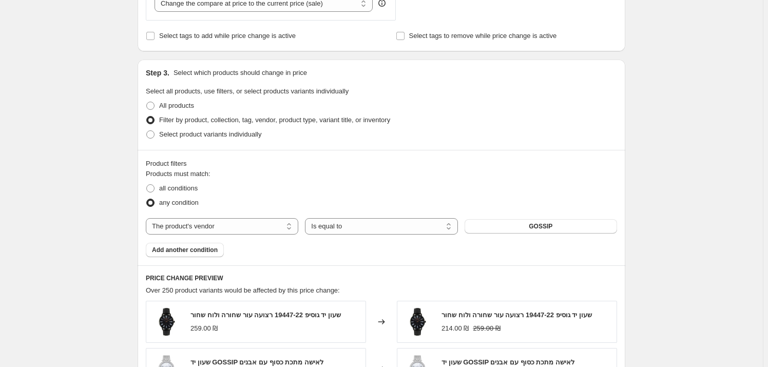
click at [527, 185] on div "all conditions" at bounding box center [382, 188] width 472 height 14
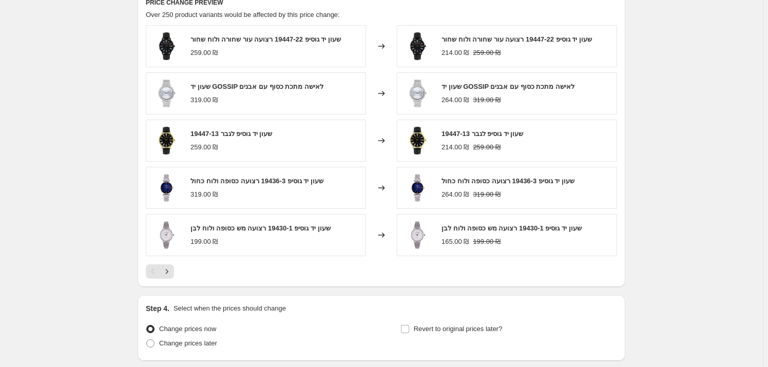
scroll to position [774, 0]
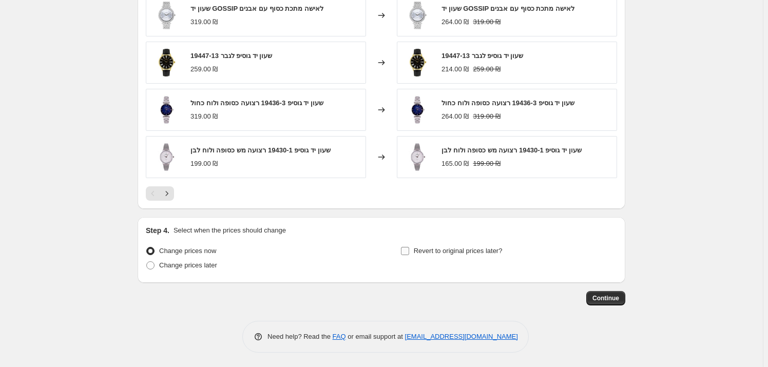
click at [454, 250] on span "Revert to original prices later?" at bounding box center [458, 251] width 89 height 8
click at [409, 250] on input "Revert to original prices later?" at bounding box center [405, 251] width 8 height 8
checkbox input "true"
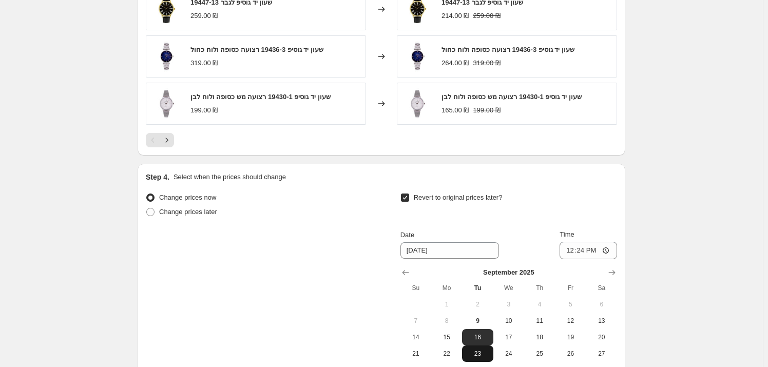
scroll to position [914, 0]
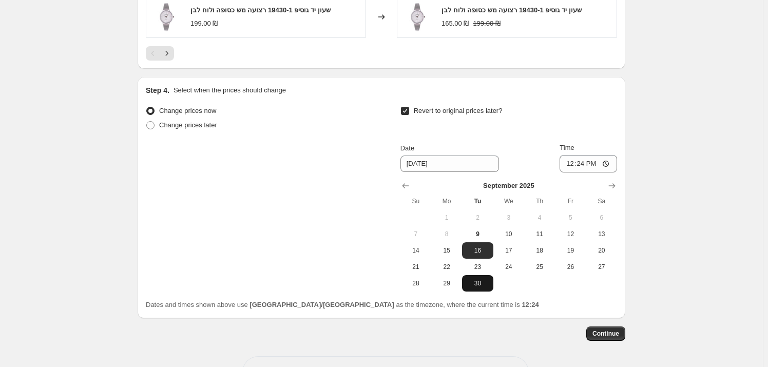
click at [475, 286] on span "30" at bounding box center [477, 283] width 23 height 8
type input "[DATE]"
click at [596, 165] on input "12:24" at bounding box center [589, 163] width 58 height 17
type input "23:59"
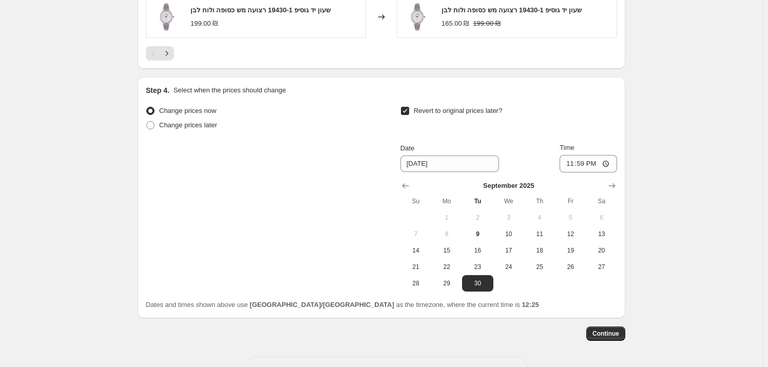
click at [283, 202] on div "Change prices now Change prices later Revert to original prices later? Date [DA…" at bounding box center [382, 198] width 472 height 188
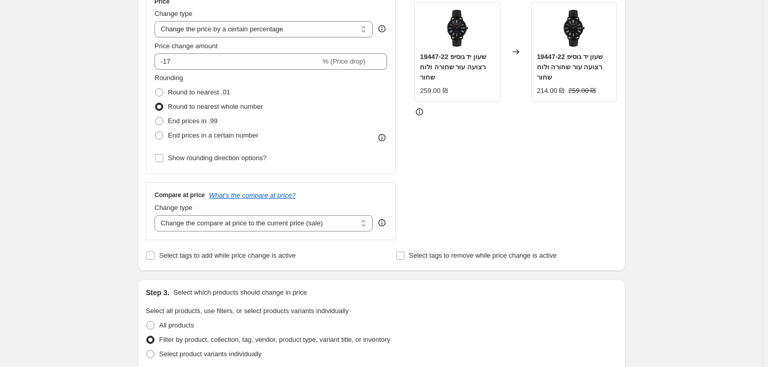
scroll to position [120, 0]
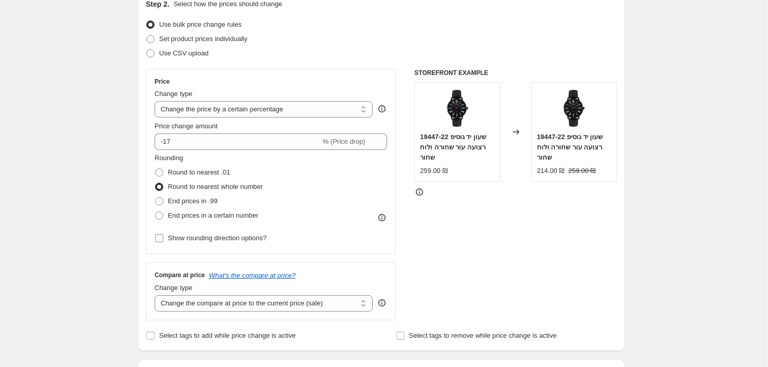
click at [168, 245] on label "Show rounding direction options?" at bounding box center [211, 238] width 112 height 14
click at [163, 242] on input "Show rounding direction options?" at bounding box center [159, 238] width 8 height 8
checkbox input "true"
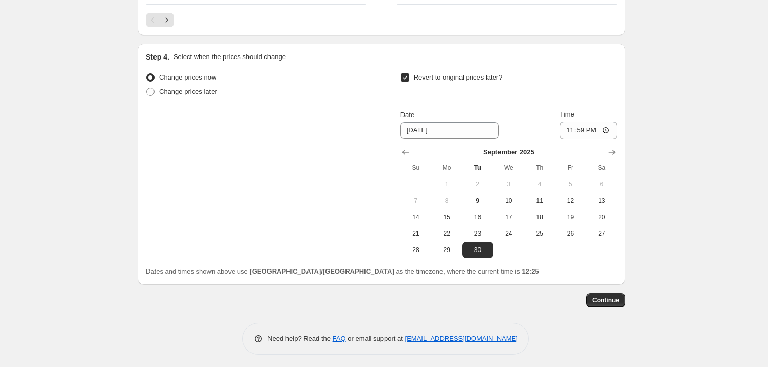
scroll to position [1013, 0]
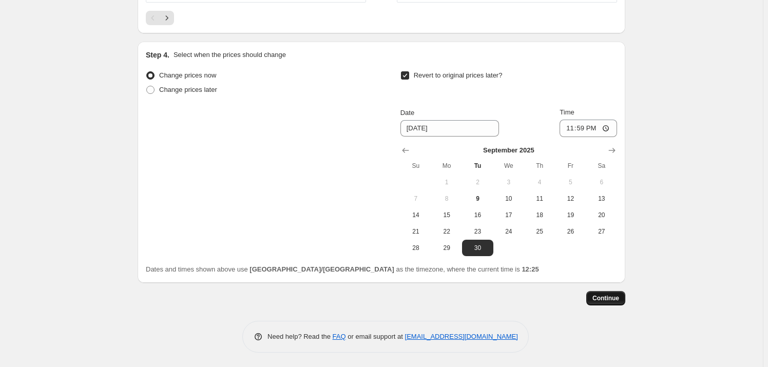
click at [615, 297] on span "Continue" at bounding box center [606, 298] width 27 height 8
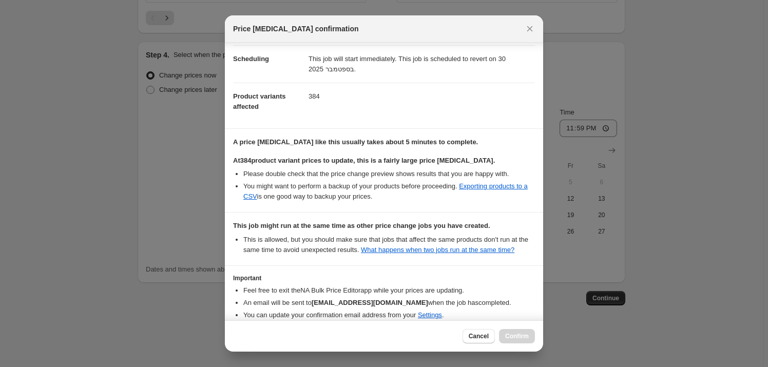
scroll to position [131, 0]
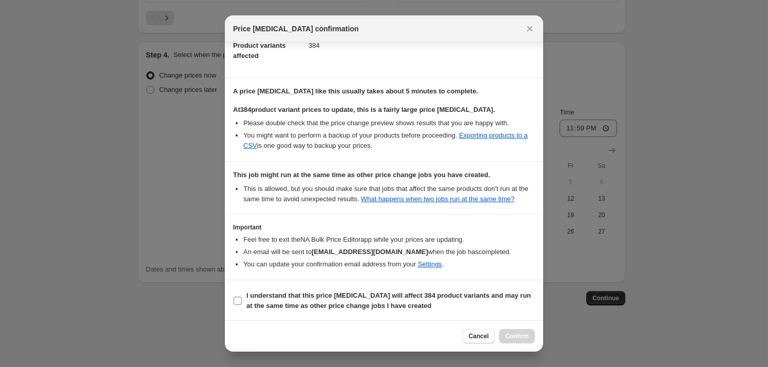
click at [335, 292] on b "I understand that this price [MEDICAL_DATA] will affect 384 product variants an…" at bounding box center [389, 301] width 285 height 18
click at [384, 309] on b "I understand that this price [MEDICAL_DATA] will affect 384 product variants an…" at bounding box center [389, 301] width 285 height 18
click at [242, 305] on input "I understand that this price [MEDICAL_DATA] will affect 384 product variants an…" at bounding box center [238, 301] width 8 height 8
checkbox input "true"
click at [523, 343] on button "Confirm" at bounding box center [517, 336] width 36 height 14
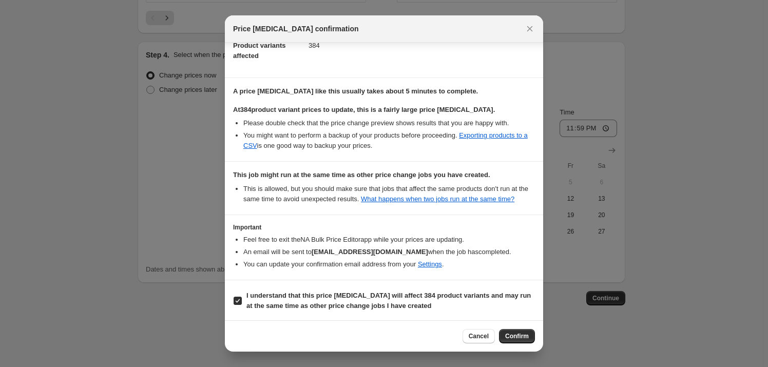
type input "גוסיפ 17% הנחה מחדש ספטמבר"
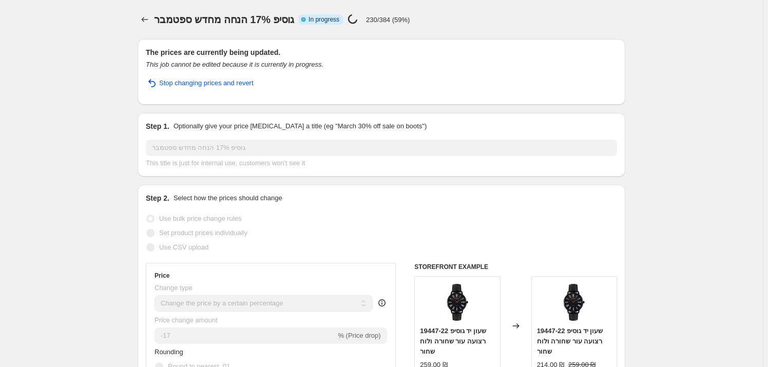
select select "percentage"
select select "vendor"
